Goal: Navigation & Orientation: Find specific page/section

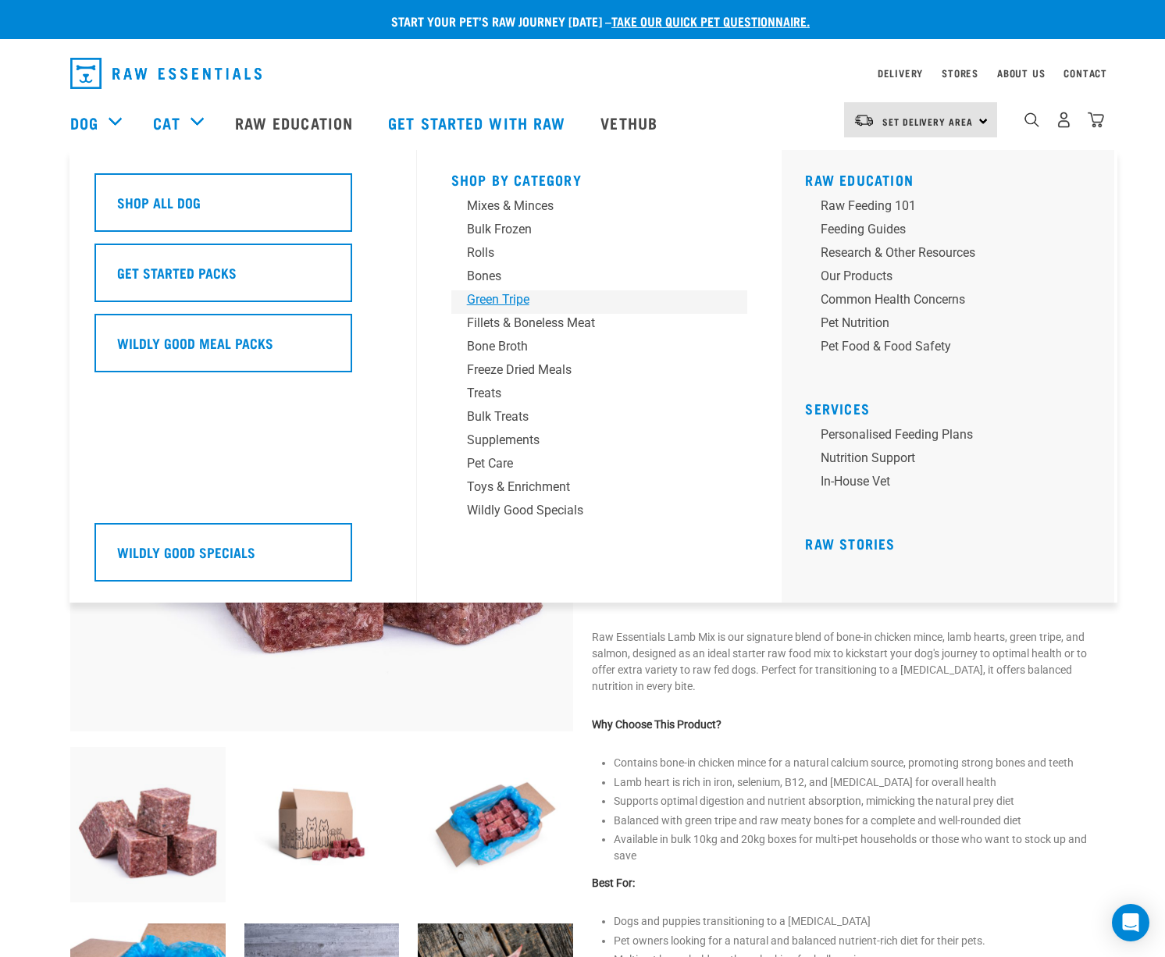
click at [541, 305] on div "Green Tripe" at bounding box center [589, 299] width 244 height 19
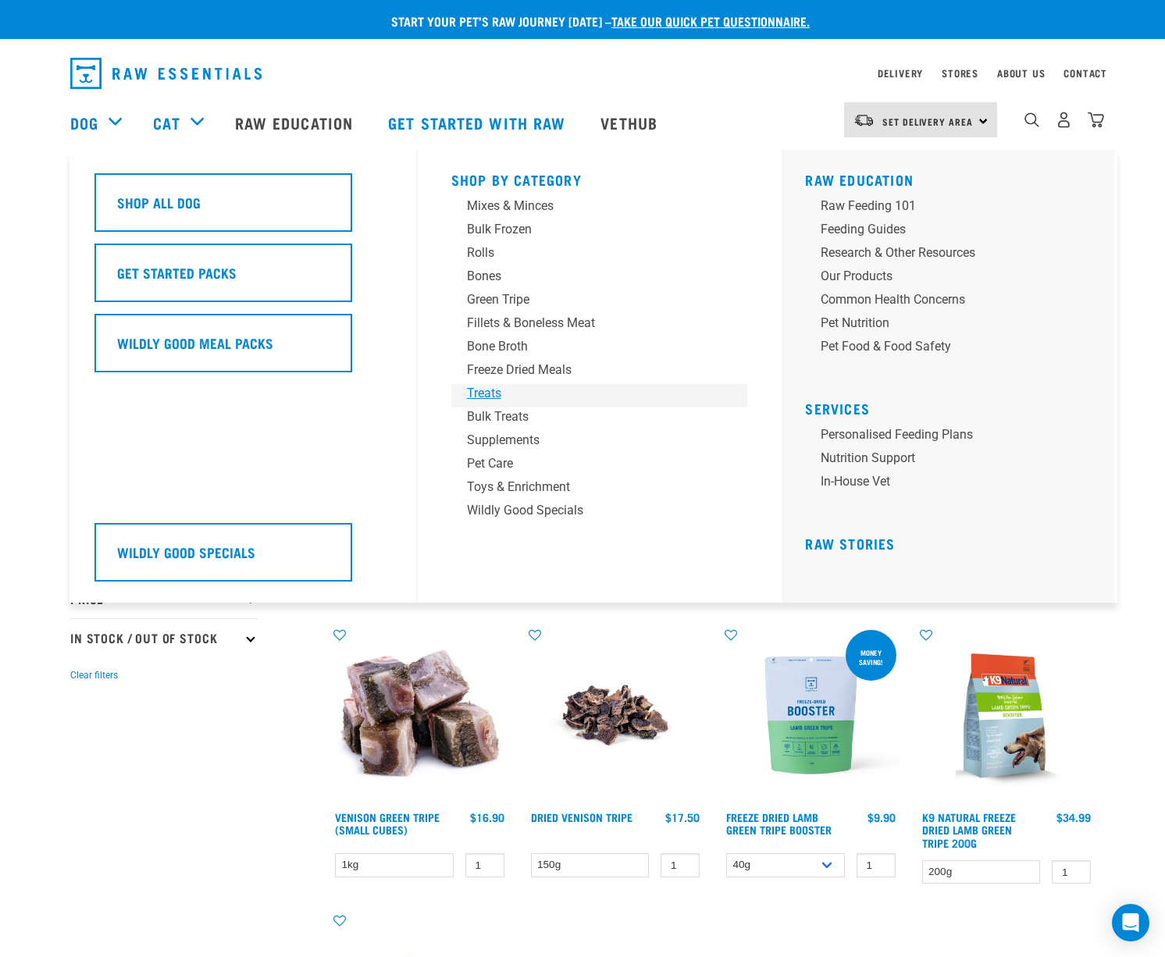
click at [497, 386] on div "Treats" at bounding box center [589, 393] width 244 height 19
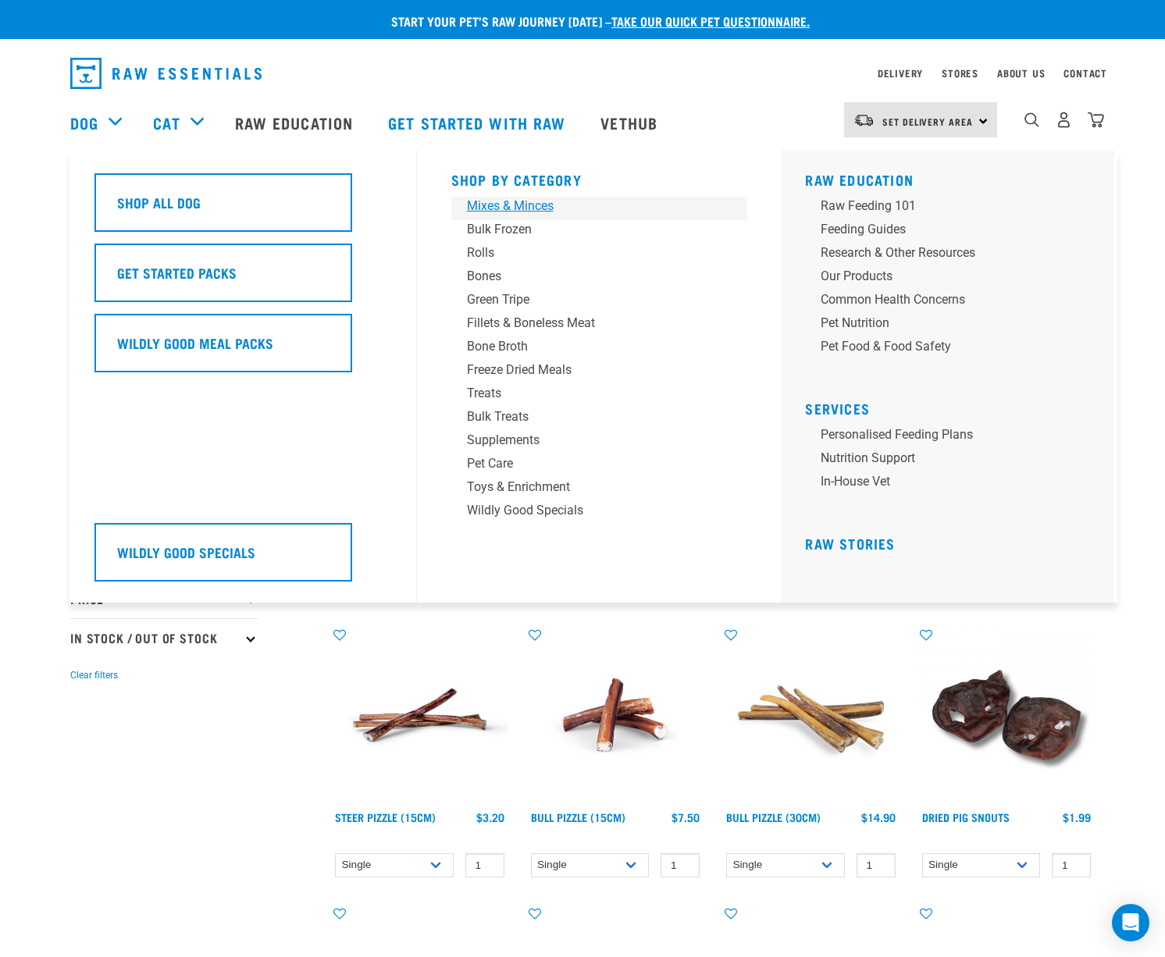
click at [487, 198] on div "Mixes & Minces" at bounding box center [589, 206] width 244 height 19
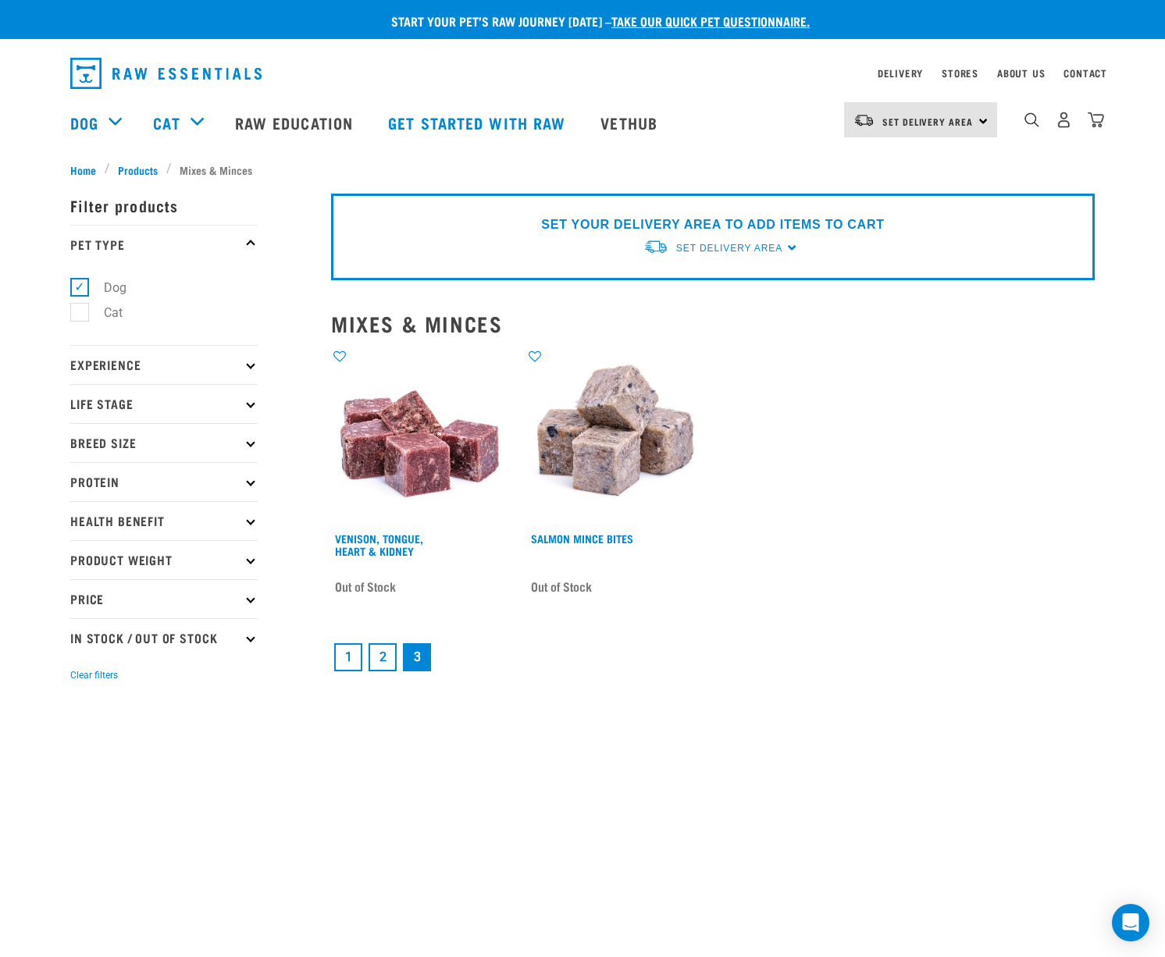
click at [390, 654] on link "2" at bounding box center [383, 657] width 28 height 28
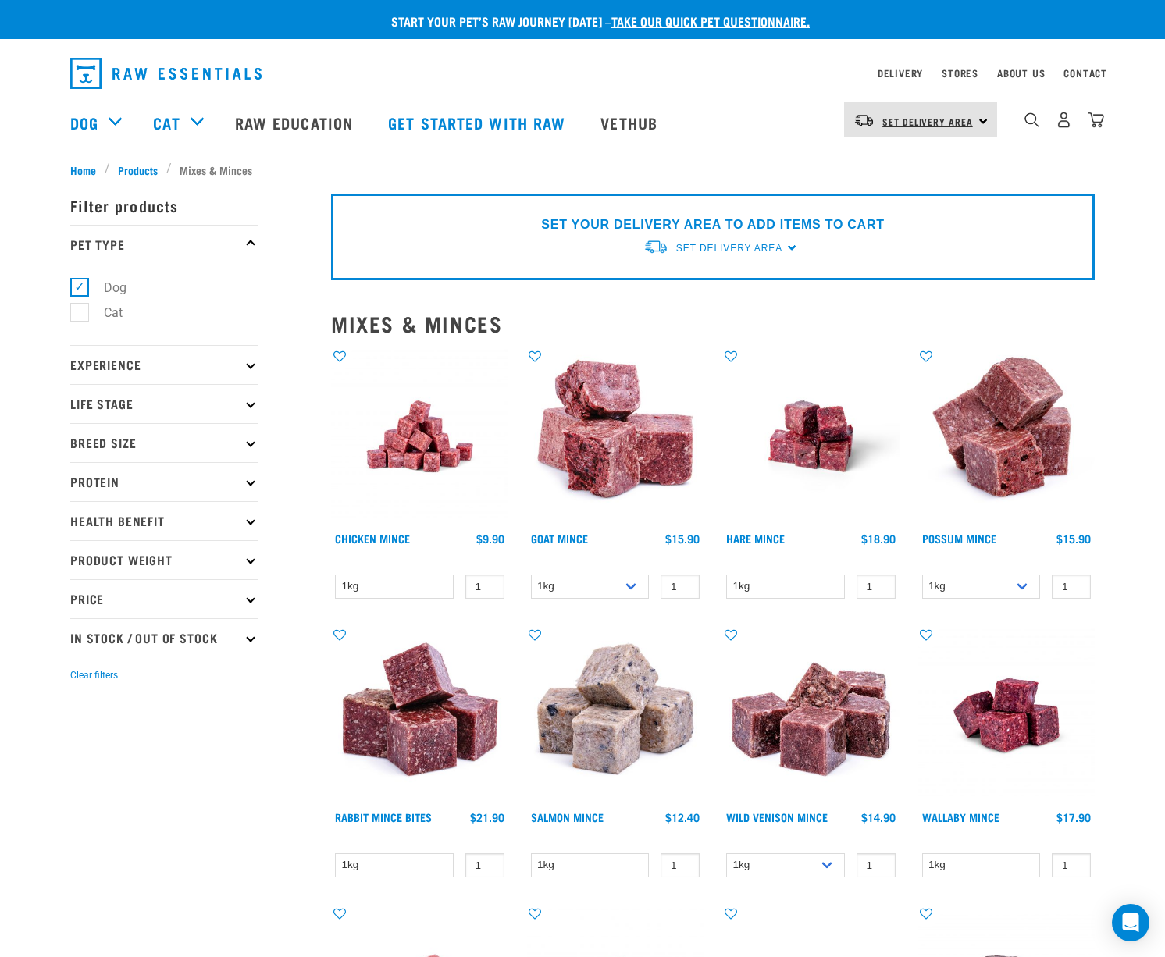
click at [926, 119] on span "Set Delivery Area" at bounding box center [927, 121] width 91 height 5
click at [881, 167] on link "[GEOGRAPHIC_DATA]" at bounding box center [919, 164] width 150 height 34
